Goal: Entertainment & Leisure: Consume media (video, audio)

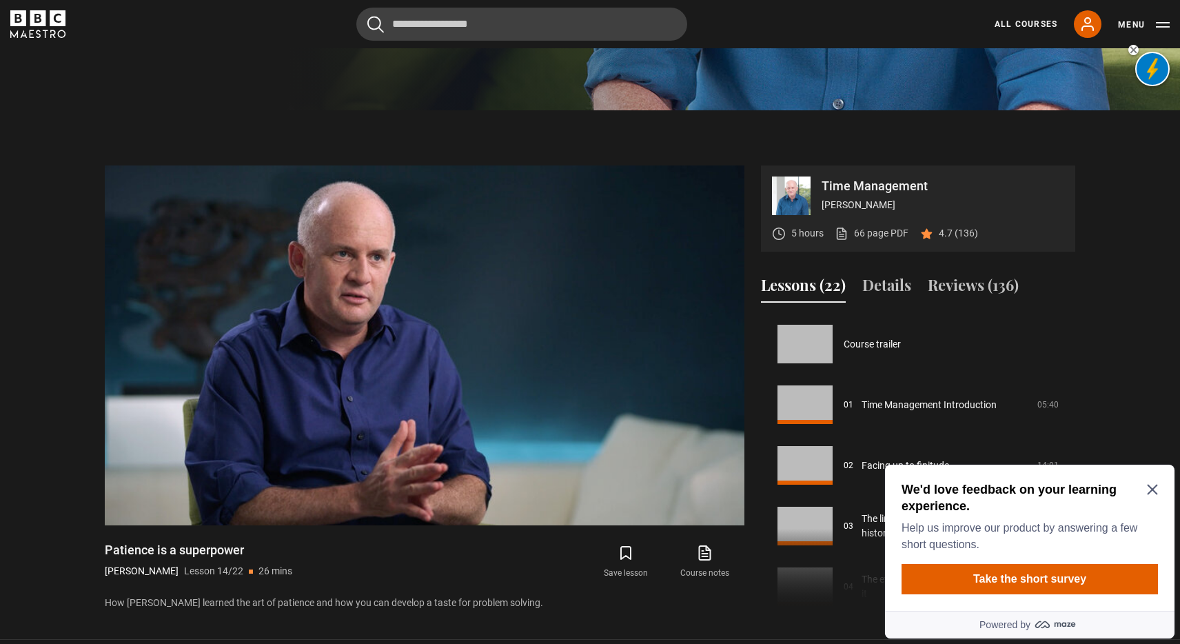
scroll to position [789, 0]
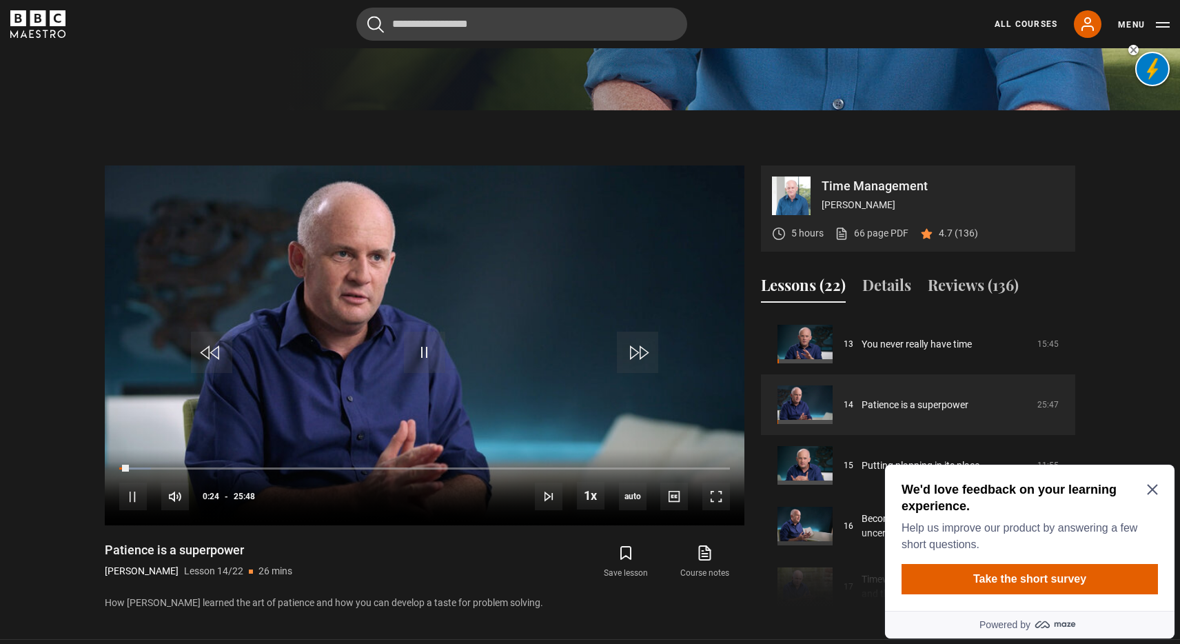
click at [1157, 478] on div "We'd love feedback on your learning experience. Help us improve our product by …" at bounding box center [1030, 538] width 290 height 146
click at [1155, 481] on div "We'd love feedback on your learning experience. Help us improve our product by …" at bounding box center [1030, 517] width 256 height 72
click at [1149, 492] on icon "Close Maze Prompt" at bounding box center [1152, 490] width 10 height 10
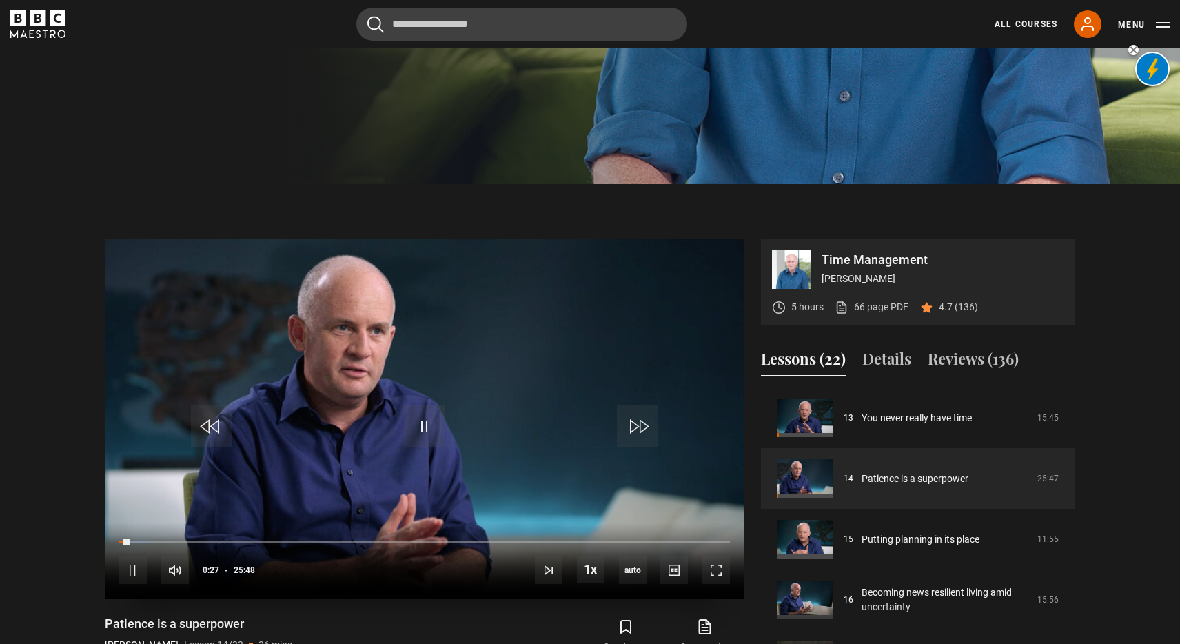
scroll to position [456, 0]
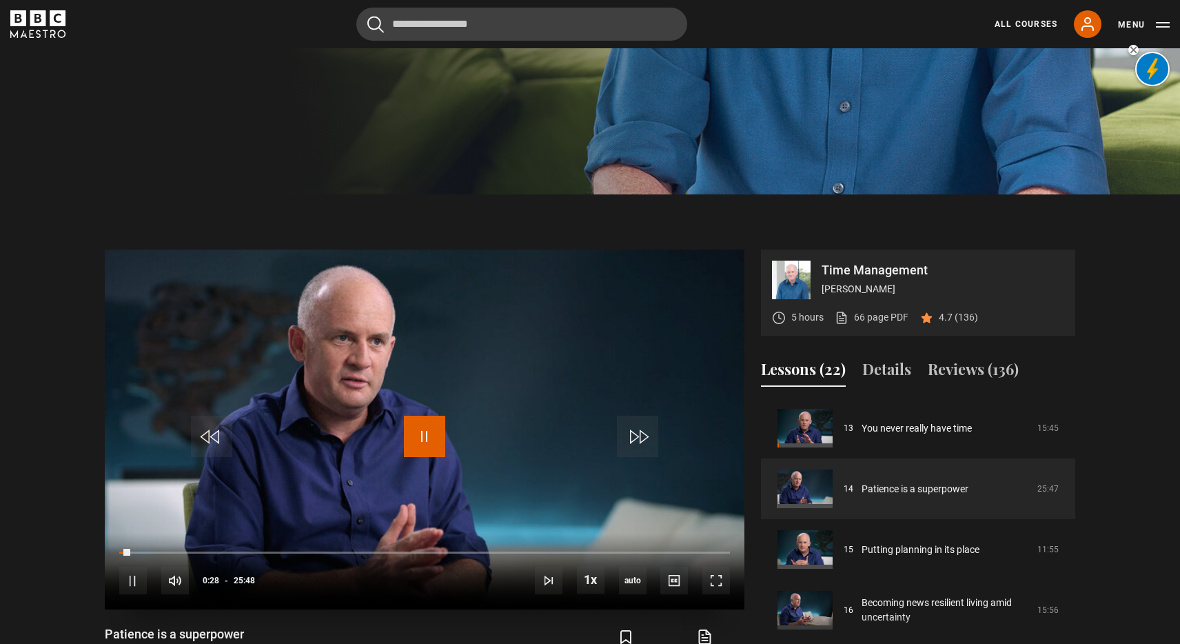
click at [412, 433] on span "Video Player" at bounding box center [424, 436] width 41 height 41
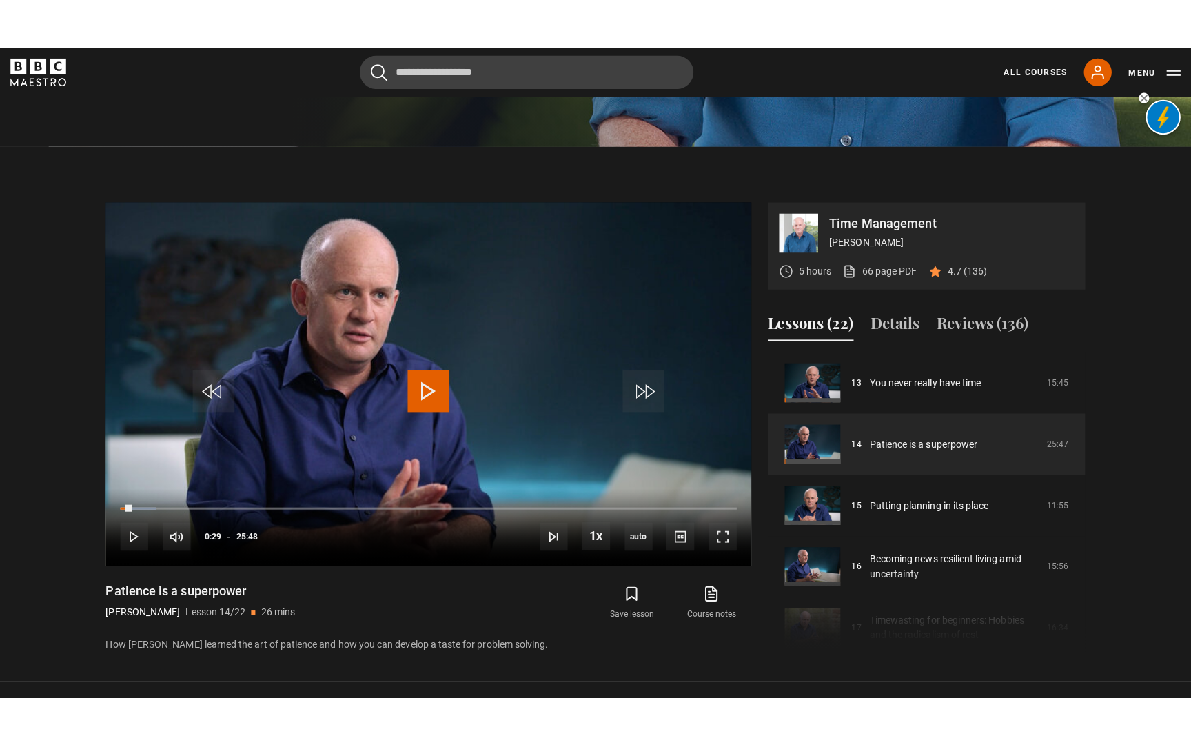
scroll to position [578, 0]
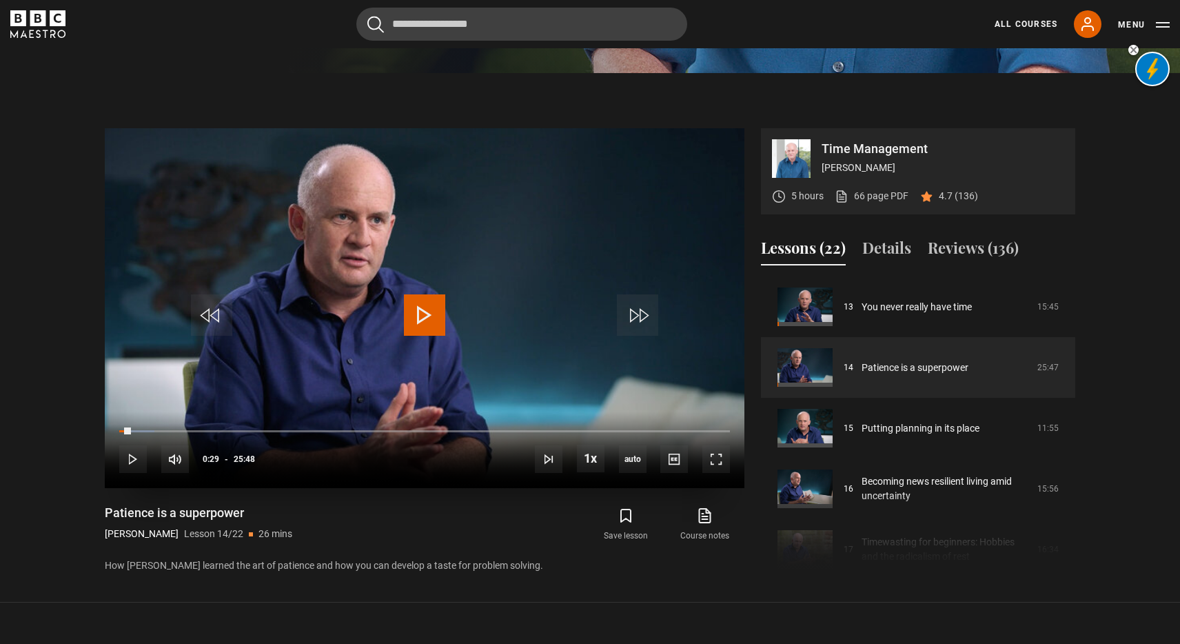
click at [423, 327] on span "Video Player" at bounding box center [424, 314] width 41 height 41
click at [713, 454] on span "Video Player" at bounding box center [716, 459] width 28 height 28
click at [436, 322] on span "Video Player" at bounding box center [424, 314] width 41 height 41
click at [425, 310] on span "Video Player" at bounding box center [424, 314] width 41 height 41
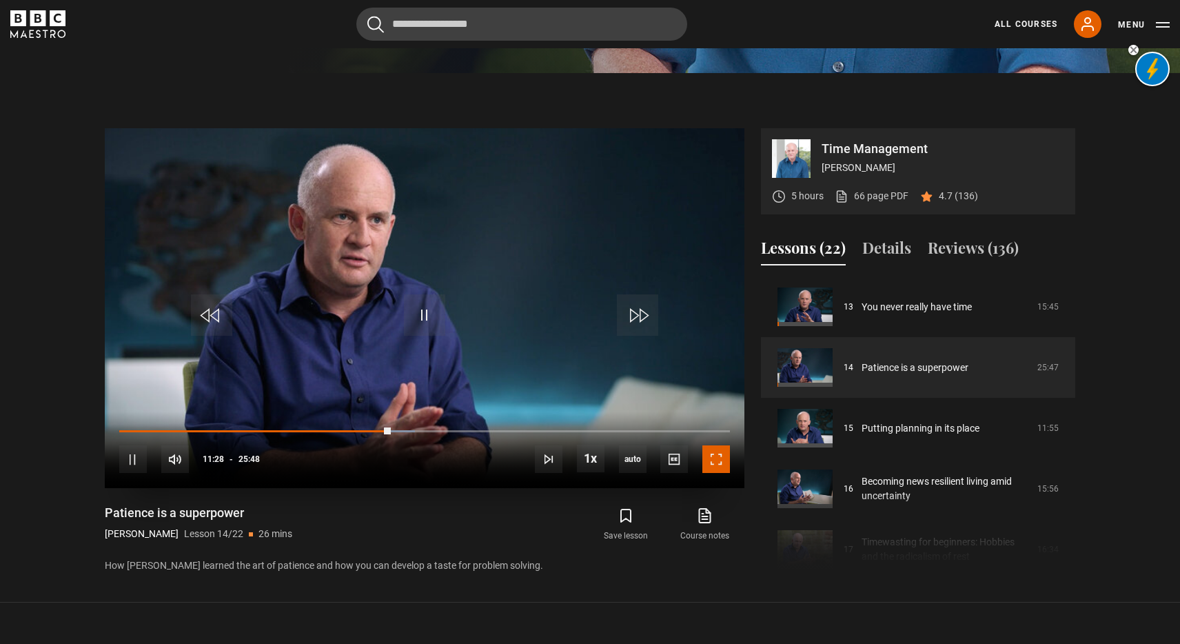
click at [716, 460] on span "Video Player" at bounding box center [716, 459] width 28 height 28
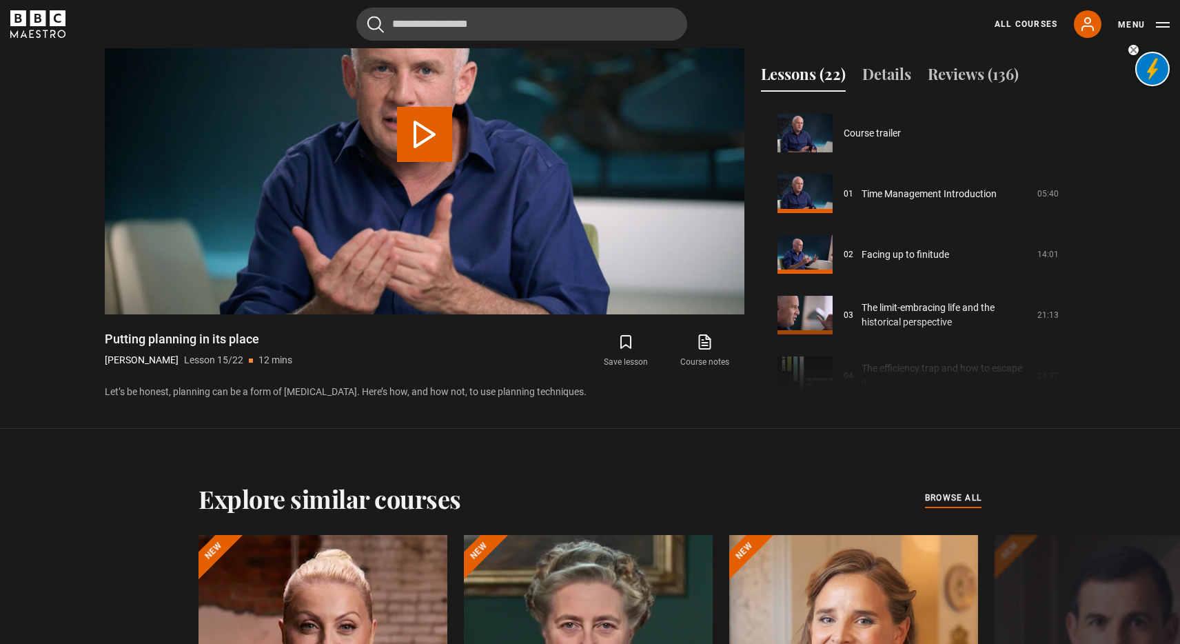
scroll to position [849, 0]
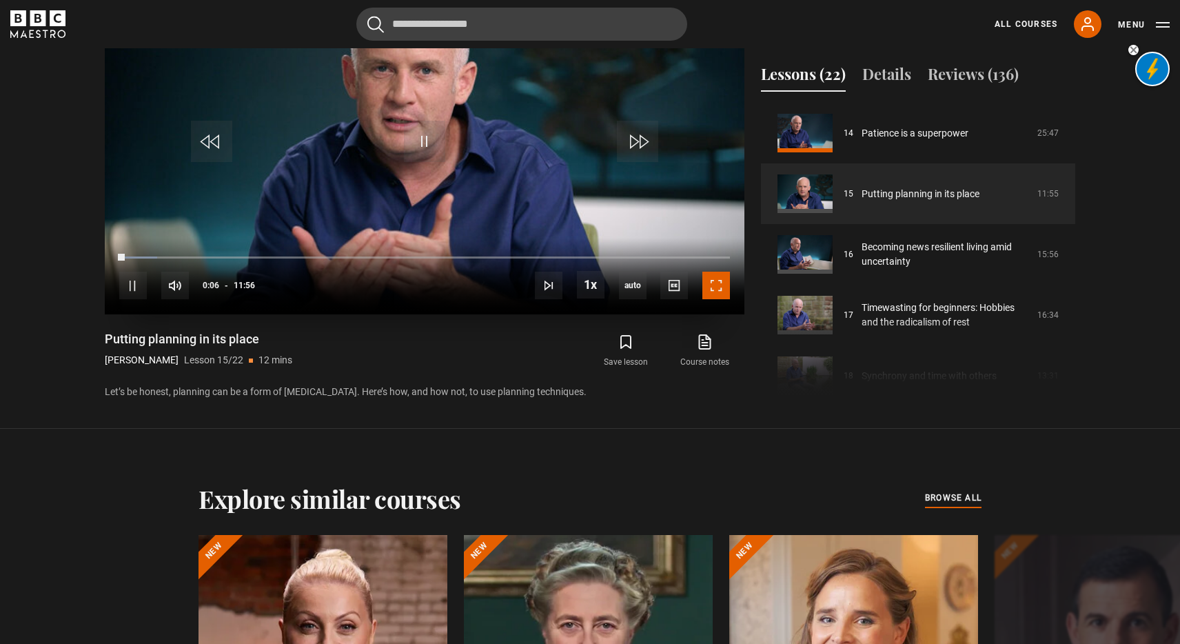
click at [718, 289] on span "Video Player" at bounding box center [716, 286] width 28 height 28
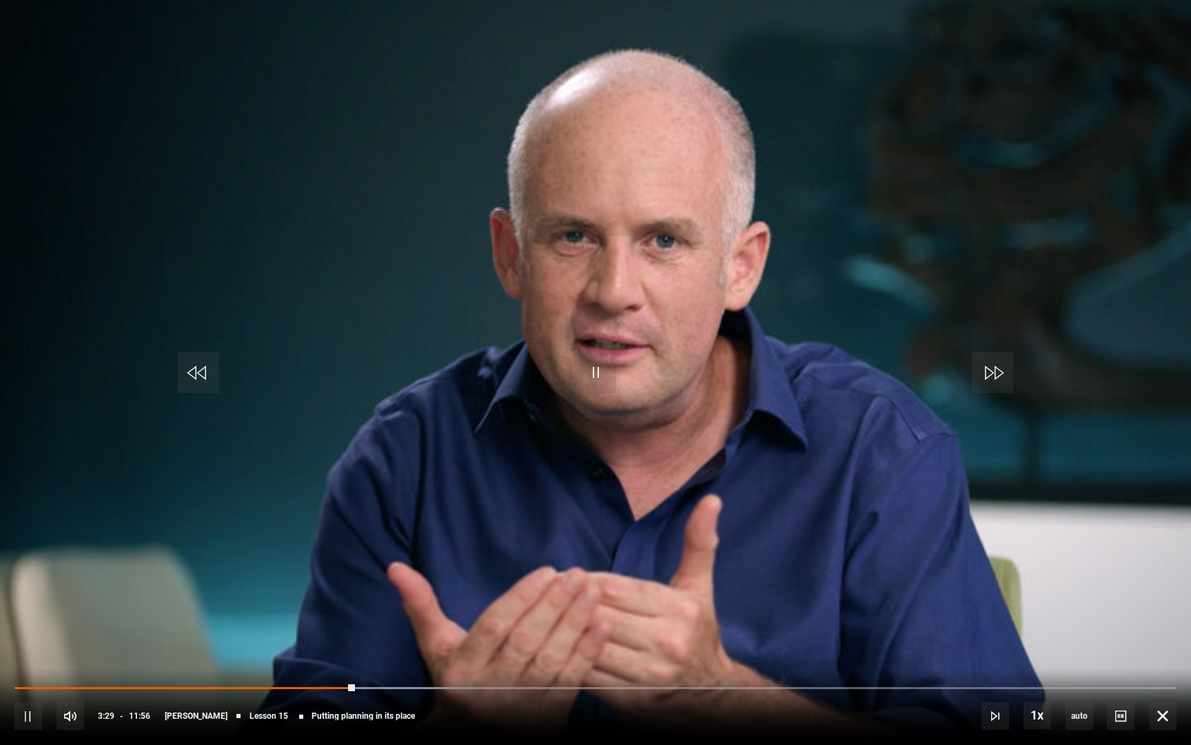
click at [831, 285] on video "Video Player" at bounding box center [595, 372] width 1191 height 745
click at [831, 268] on video "Video Player" at bounding box center [595, 372] width 1191 height 745
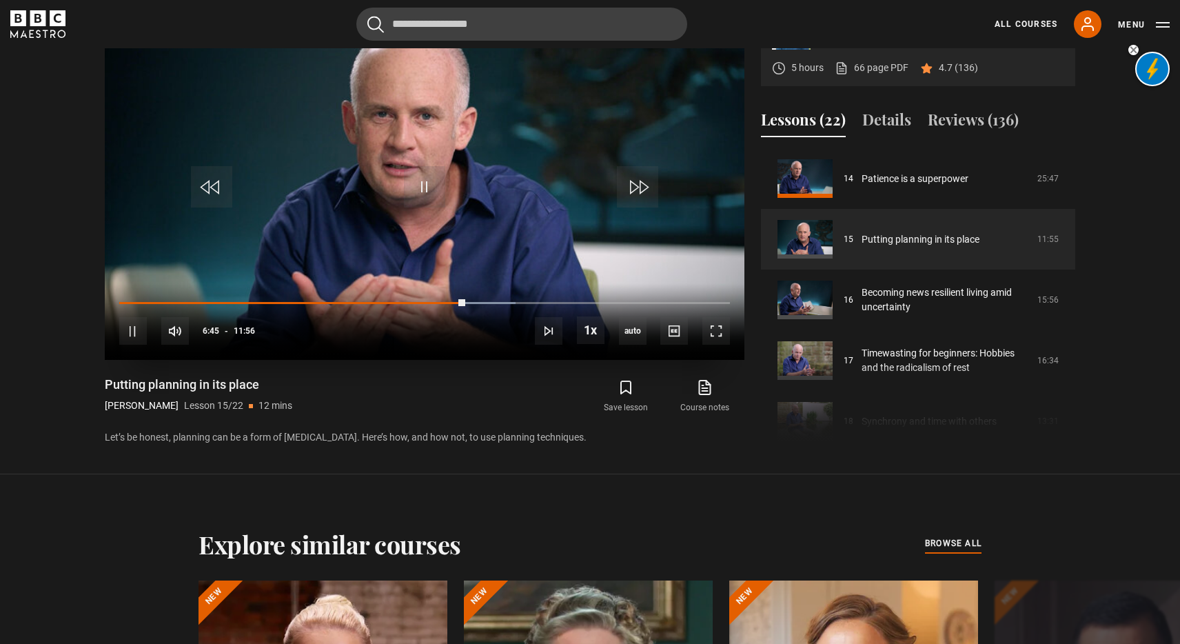
click at [492, 212] on video "Video Player" at bounding box center [425, 180] width 640 height 360
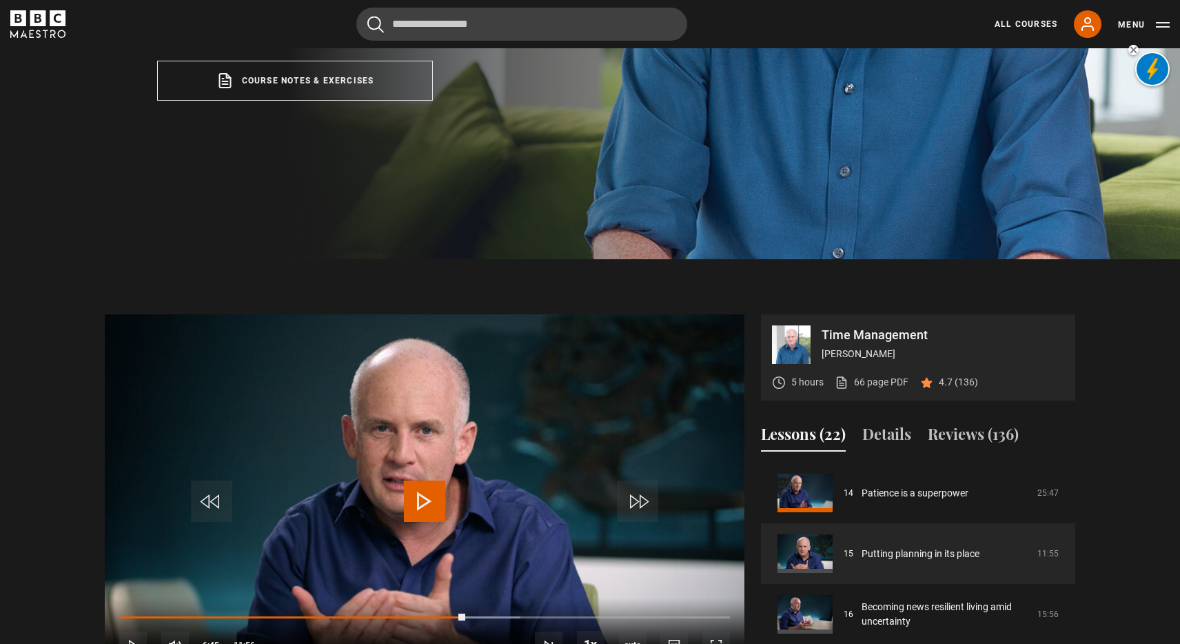
scroll to position [324, 0]
